Goal: Transaction & Acquisition: Book appointment/travel/reservation

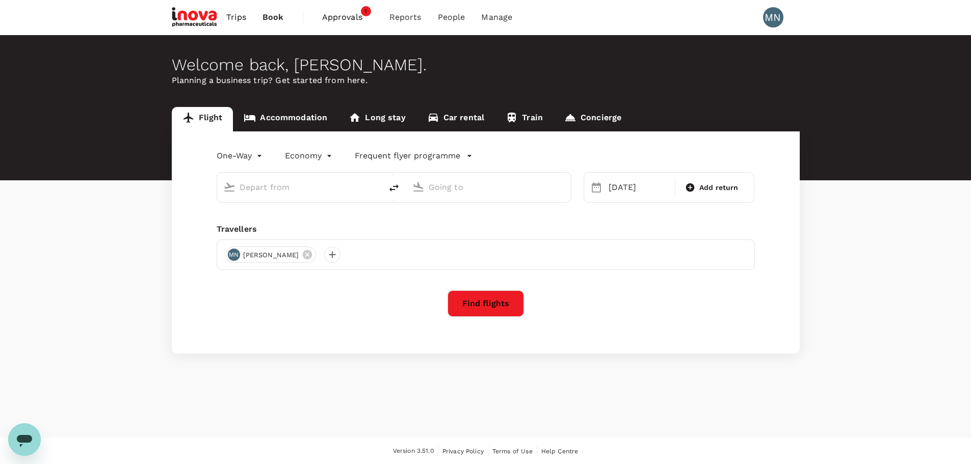
type input "business"
type input "Dubai Intl (DXB)"
type input "Singapore Changi (SIN)"
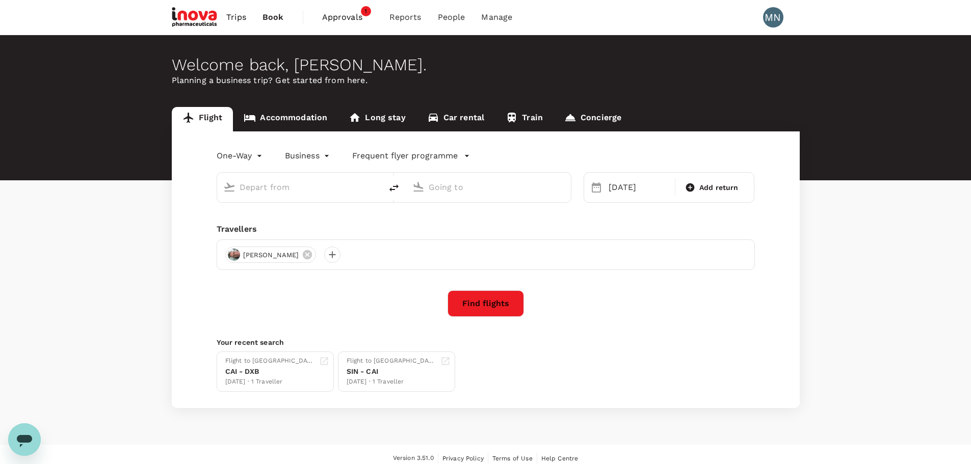
type input "Dubai Intl (DXB)"
type input "Singapore Changi (SIN)"
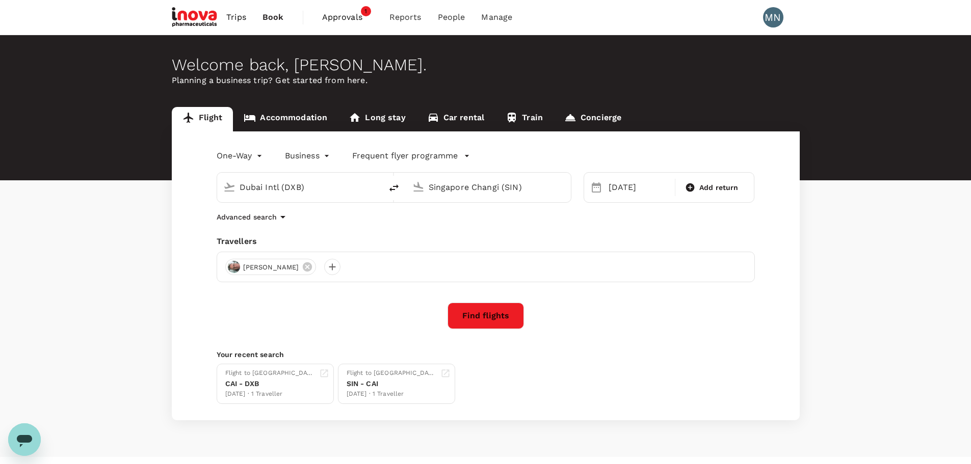
click at [396, 185] on icon "delete" at bounding box center [394, 188] width 12 height 12
type input "Singapore Changi (SIN)"
type input "Dubai Intl (DXB)"
click at [443, 185] on input "Dubai Intl (DXB)" at bounding box center [489, 187] width 121 height 16
drag, startPoint x: 455, startPoint y: 187, endPoint x: 409, endPoint y: 187, distance: 45.9
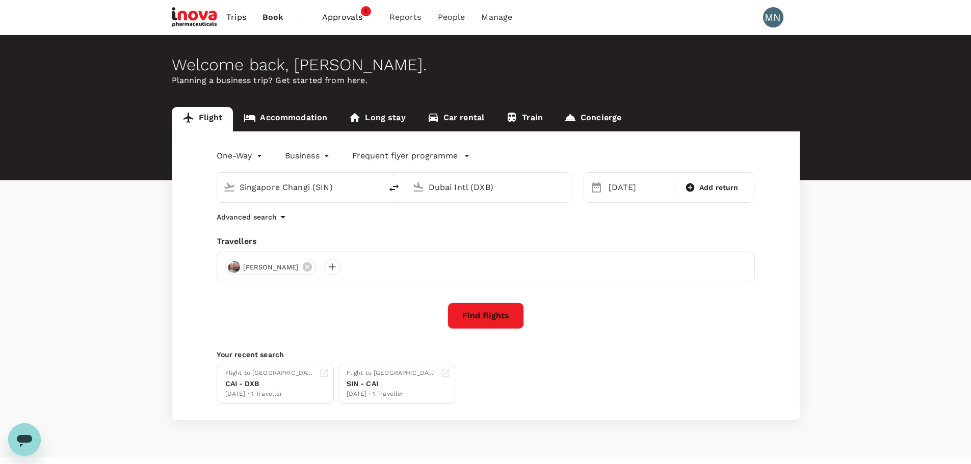
click at [409, 187] on div "Dubai Intl (DXB)" at bounding box center [486, 185] width 156 height 22
